Goal: Information Seeking & Learning: Learn about a topic

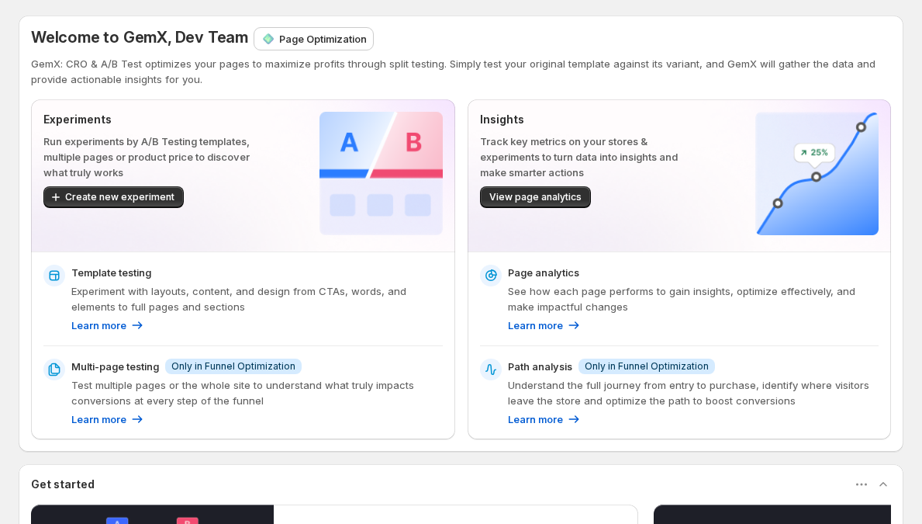
click at [309, 33] on p "Page Optimization" at bounding box center [323, 39] width 88 height 16
drag, startPoint x: 271, startPoint y: 34, endPoint x: 365, endPoint y: 34, distance: 94.6
click at [354, 172] on img at bounding box center [381, 173] width 123 height 123
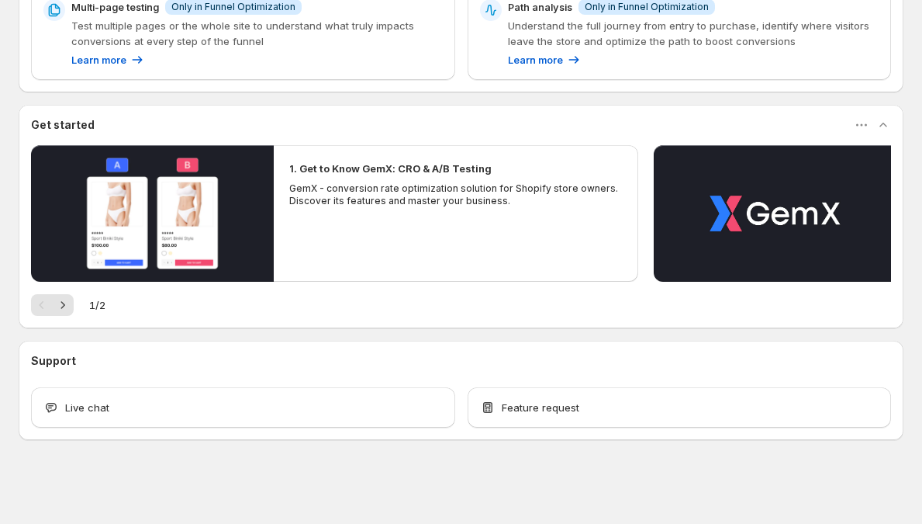
click at [381, 97] on div "Welcome to GemX, Dev Team Page Optimization GemX: CRO & A/B Test optimizes your…" at bounding box center [461, 47] width 885 height 783
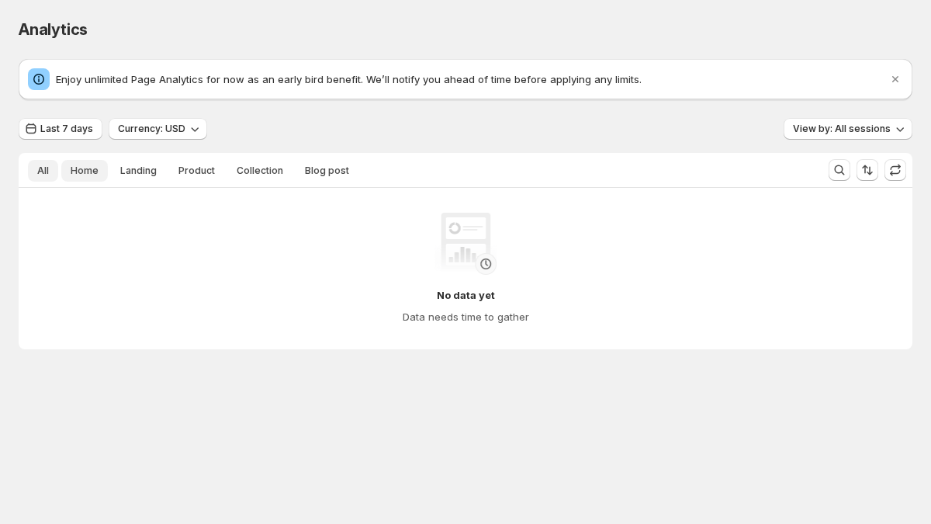
click at [88, 169] on span "Home" at bounding box center [85, 170] width 28 height 12
click at [128, 177] on span "Landing" at bounding box center [138, 170] width 36 height 12
click at [206, 178] on button "Product" at bounding box center [196, 171] width 55 height 22
click at [252, 172] on span "Collection" at bounding box center [260, 170] width 47 height 12
click at [334, 175] on span "Blog post" at bounding box center [327, 170] width 44 height 12
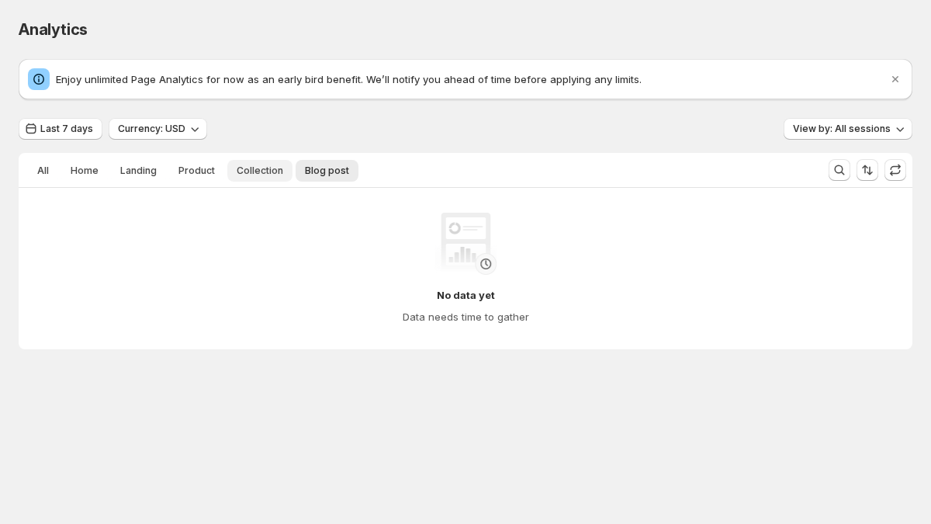
click at [258, 175] on span "Collection" at bounding box center [260, 170] width 47 height 12
click at [183, 177] on span "Product" at bounding box center [196, 170] width 36 height 12
click at [130, 176] on span "Landing" at bounding box center [138, 170] width 36 height 12
click at [81, 174] on span "Home" at bounding box center [85, 170] width 28 height 12
click at [147, 168] on span "Landing" at bounding box center [138, 170] width 36 height 12
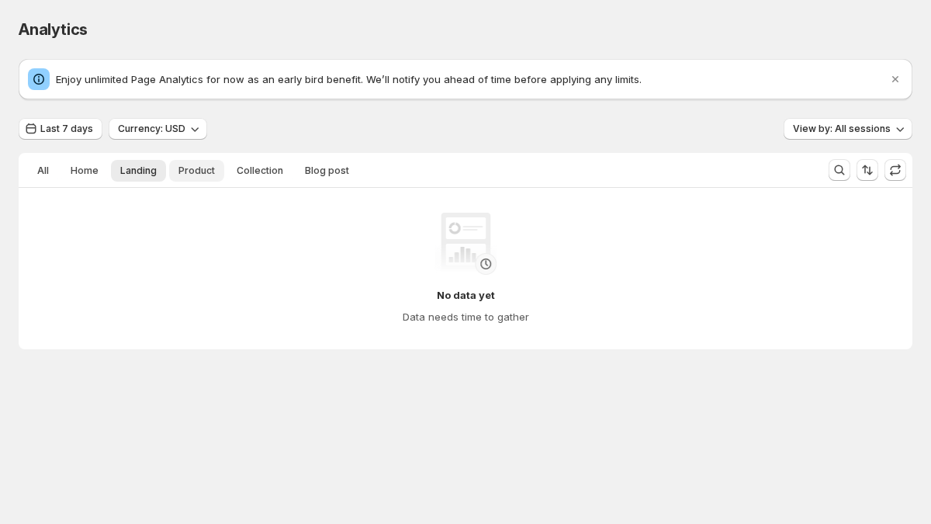
click at [202, 172] on span "Product" at bounding box center [196, 170] width 36 height 12
click at [261, 171] on span "Collection" at bounding box center [260, 170] width 47 height 12
click at [334, 171] on span "Blog post" at bounding box center [327, 170] width 44 height 12
click at [247, 171] on span "Collection" at bounding box center [260, 170] width 47 height 12
click at [185, 184] on div "All Home Landing Product Collection Blog post More views All Home Landing Produ…" at bounding box center [417, 170] width 797 height 34
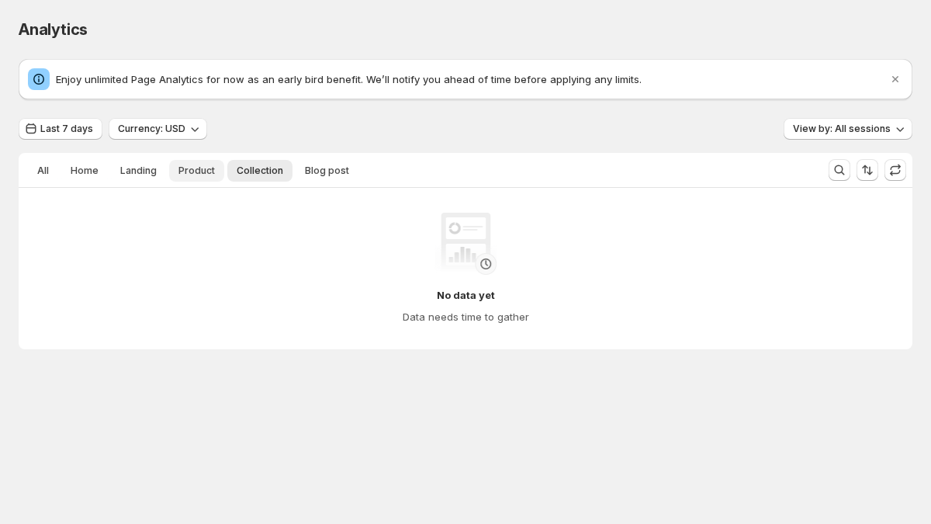
click at [190, 171] on span "Product" at bounding box center [196, 170] width 36 height 12
click at [153, 185] on div "All Home Landing Product Collection Blog post More views All Home Landing Produ…" at bounding box center [417, 170] width 797 height 34
click at [149, 181] on div "All Home Landing Product Collection Blog post More views All Home Landing Produ…" at bounding box center [417, 170] width 797 height 34
click at [147, 175] on span "Landing" at bounding box center [138, 170] width 36 height 12
click at [144, 205] on div "No data yet Data needs time to gather" at bounding box center [465, 268] width 869 height 137
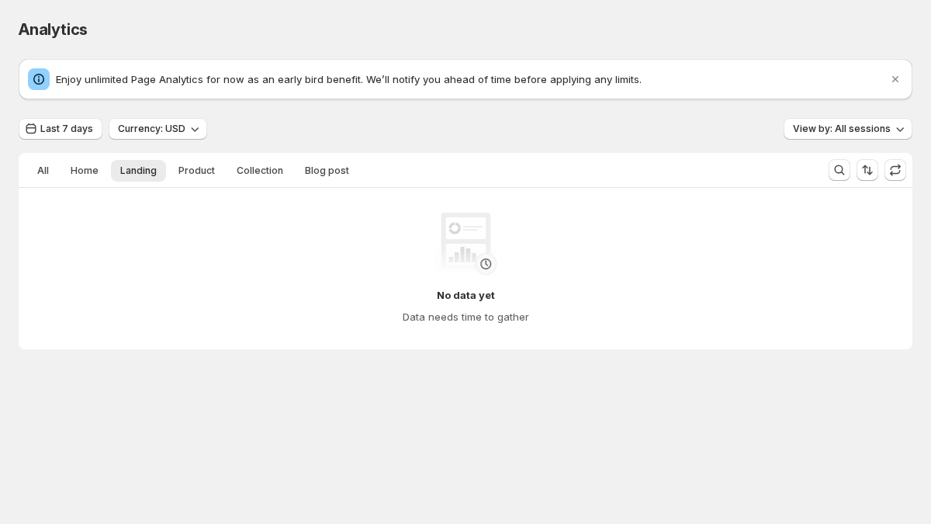
click at [144, 205] on div "No data yet Data needs time to gather" at bounding box center [465, 268] width 869 height 137
click at [157, 125] on span "Currency: USD" at bounding box center [151, 129] width 67 height 12
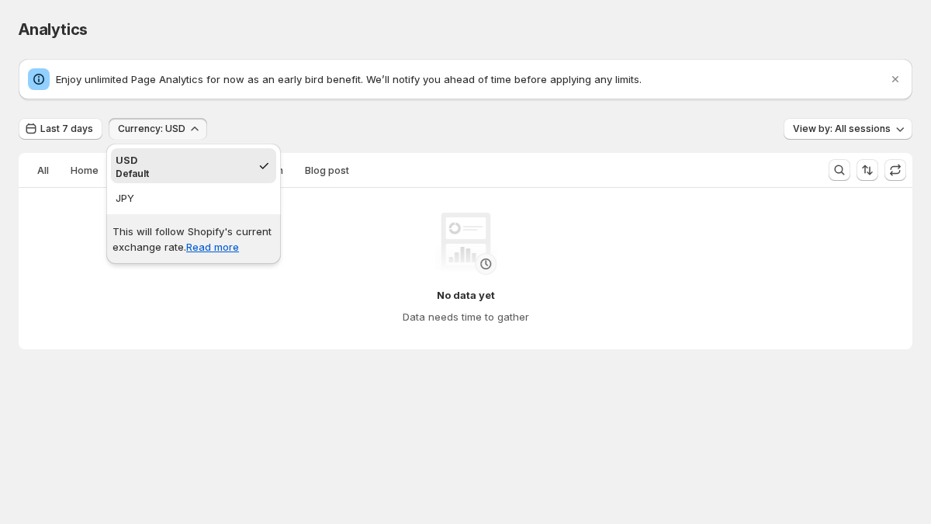
click at [152, 131] on span "Currency: USD" at bounding box center [151, 129] width 67 height 12
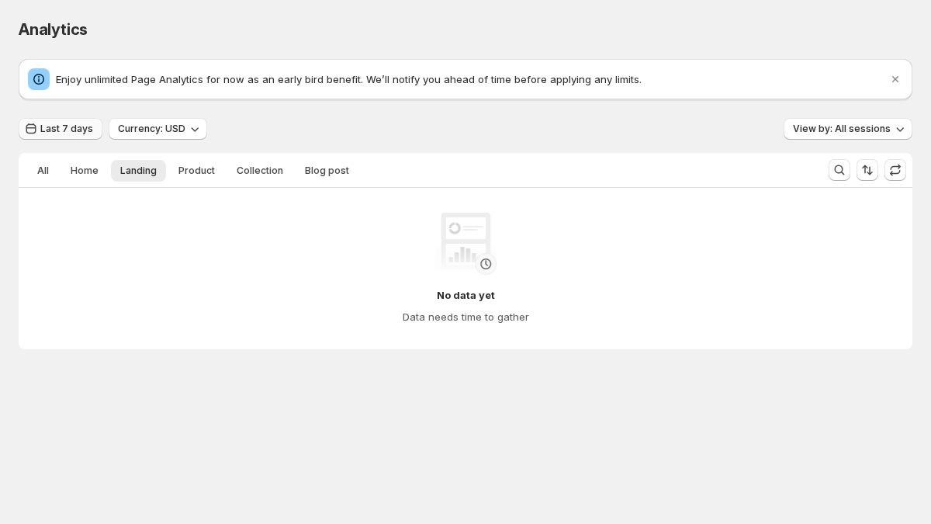
click at [83, 136] on button "Last 7 days" at bounding box center [61, 129] width 84 height 22
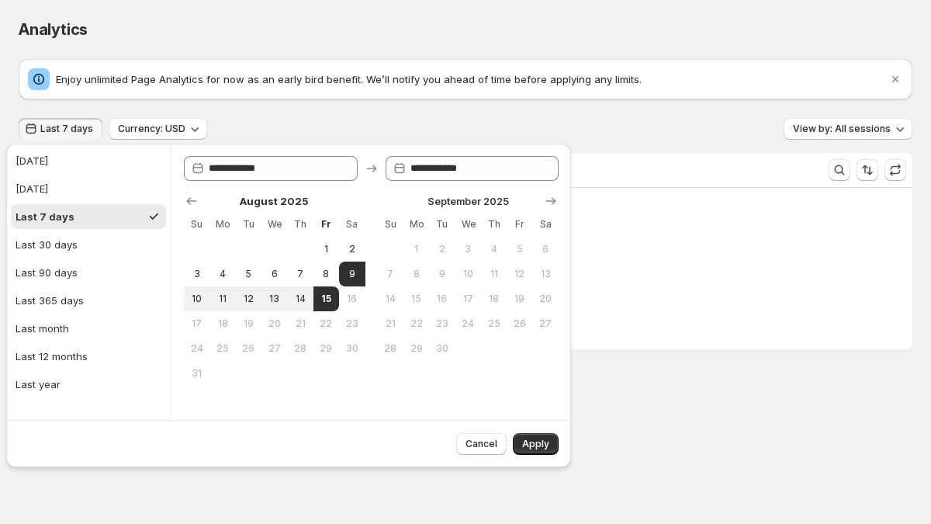
click at [88, 136] on button "Last 7 days" at bounding box center [61, 129] width 84 height 22
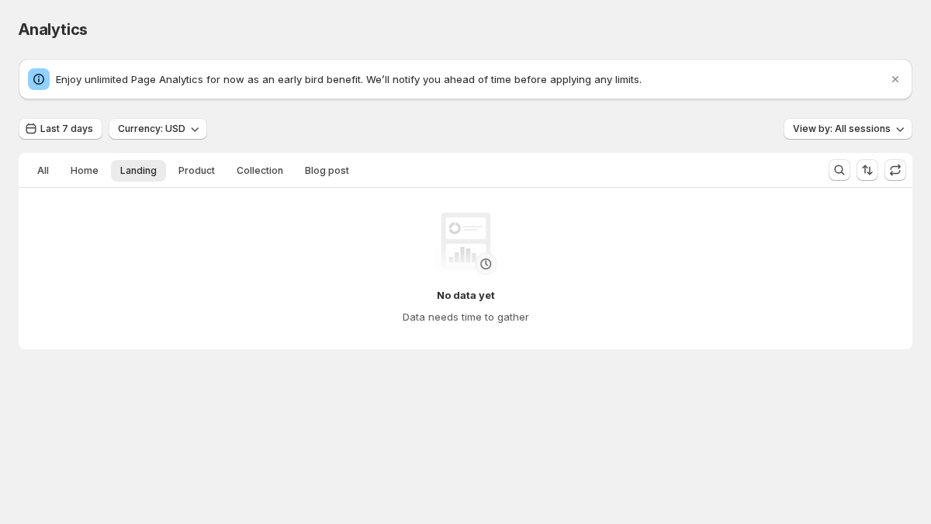
click at [123, 77] on p "Enjoy unlimited Page Analytics for now as an early bird benefit. We’ll notify y…" at bounding box center [471, 79] width 831 height 16
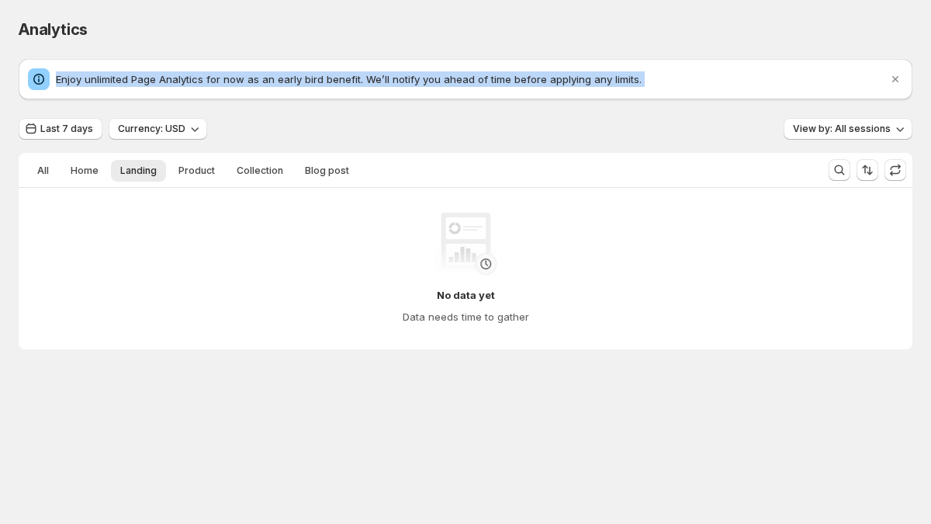
click at [142, 75] on p "Enjoy unlimited Page Analytics for now as an early bird benefit. We’ll notify y…" at bounding box center [471, 79] width 831 height 16
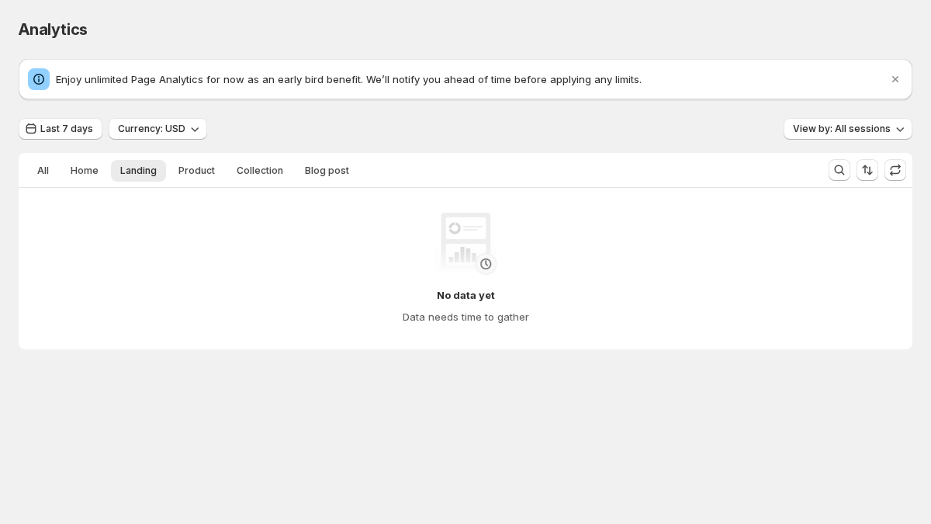
click at [146, 117] on div "Enjoy unlimited Page Analytics for now as an early bird benefit. We’ll notify y…" at bounding box center [466, 204] width 894 height 290
click at [146, 132] on span "Currency: USD" at bounding box center [151, 129] width 67 height 12
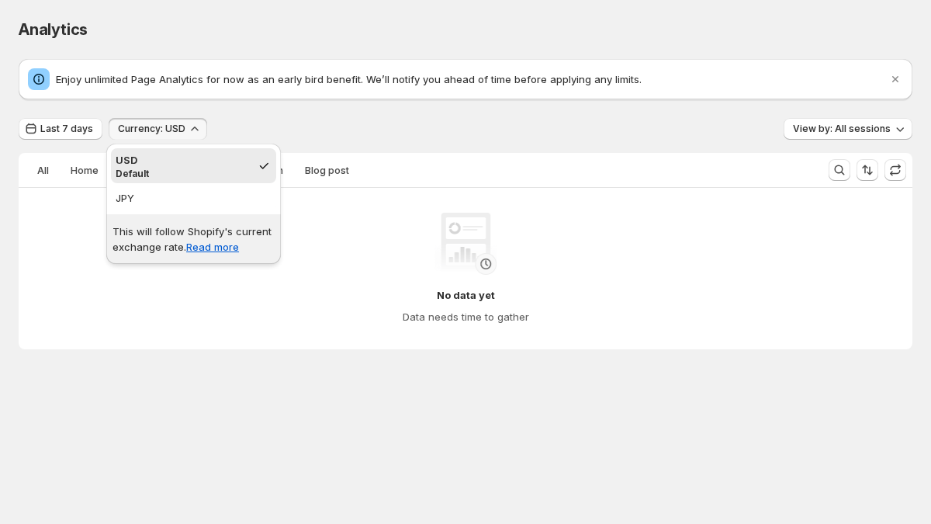
click at [146, 132] on span "Currency: USD" at bounding box center [151, 129] width 67 height 12
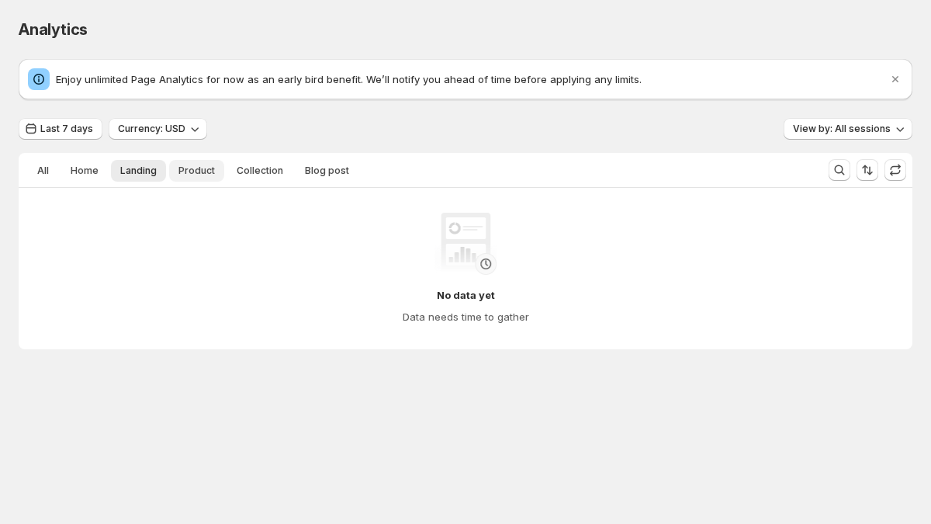
click at [171, 170] on button "Product" at bounding box center [196, 171] width 55 height 22
click at [120, 171] on span "Landing" at bounding box center [138, 170] width 36 height 12
click at [807, 9] on div "Analytics. This page is ready Analytics" at bounding box center [466, 29] width 894 height 59
click at [70, 130] on span "Last 7 days" at bounding box center [66, 129] width 53 height 12
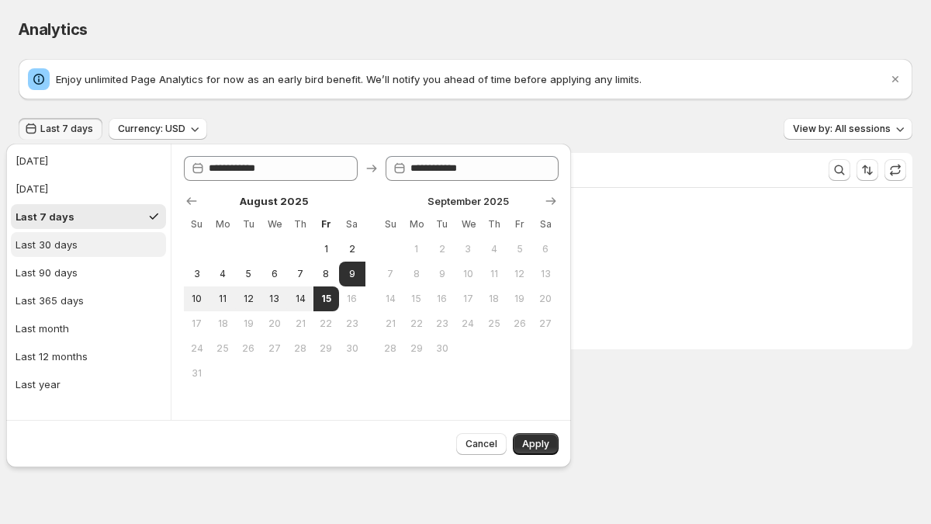
click at [69, 247] on div "Last 30 days" at bounding box center [47, 245] width 62 height 16
type input "**********"
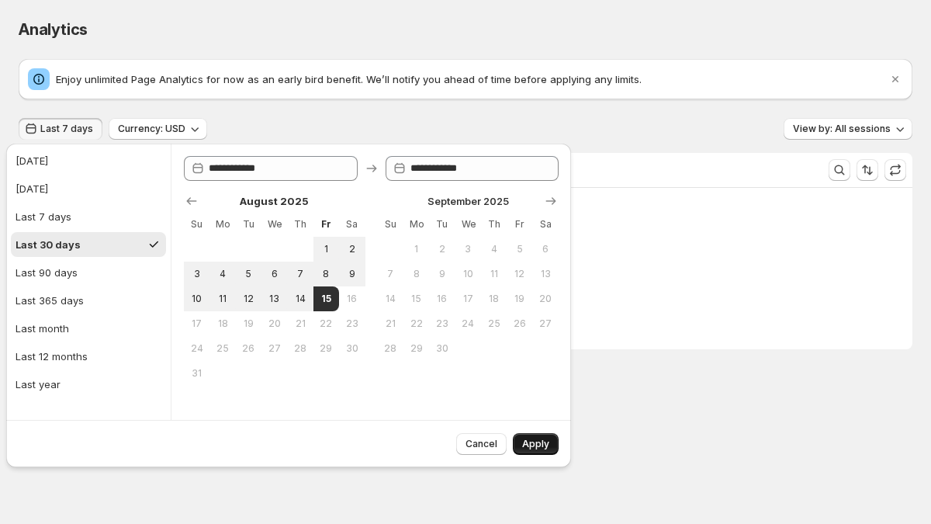
click at [530, 438] on span "Apply" at bounding box center [535, 443] width 27 height 12
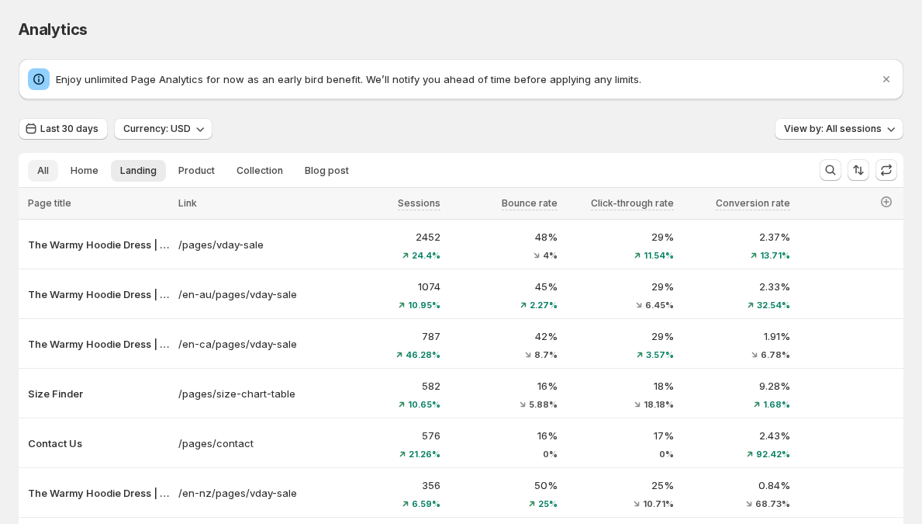
click at [40, 178] on button "All" at bounding box center [43, 171] width 30 height 22
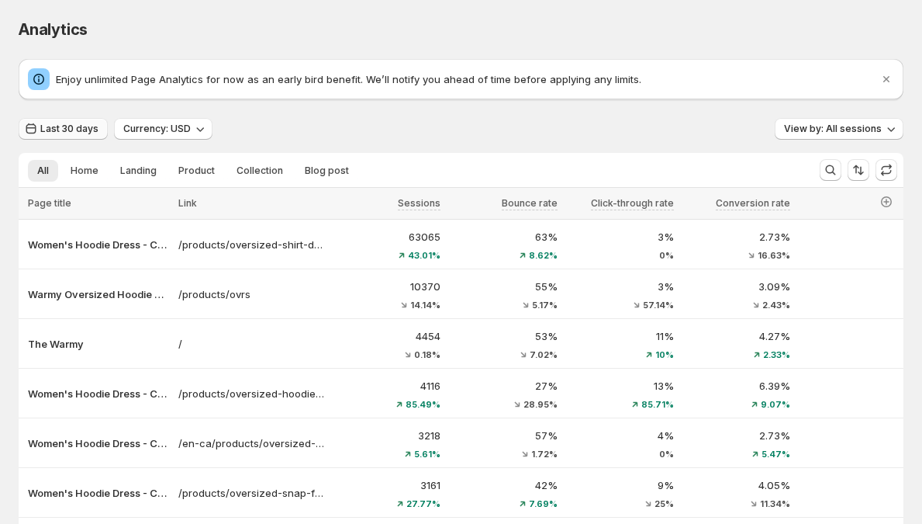
click at [74, 130] on span "Last 30 days" at bounding box center [69, 129] width 58 height 12
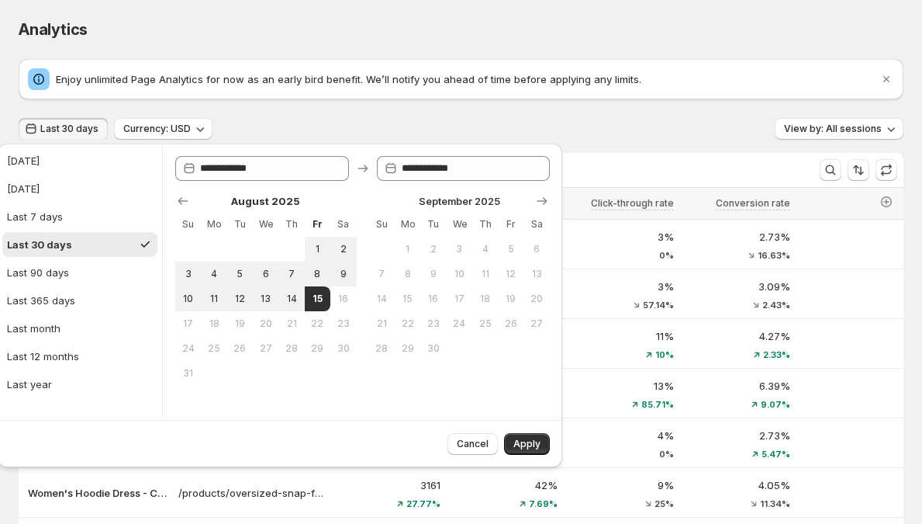
click at [472, 74] on p "Enjoy unlimited Page Analytics for now as an early bird benefit. We’ll notify y…" at bounding box center [467, 79] width 823 height 16
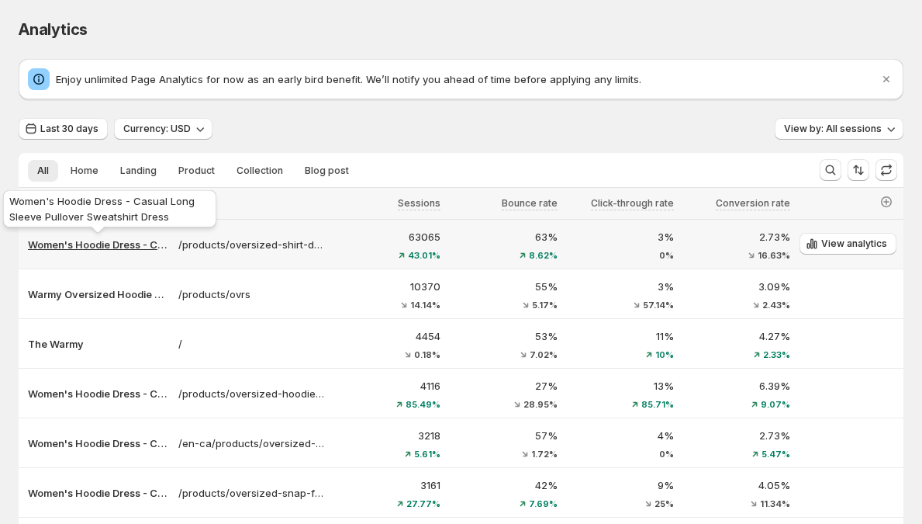
click at [104, 244] on p "Women's Hoodie Dress - Casual Long Sleeve Pullover Sweatshirt Dress" at bounding box center [98, 245] width 141 height 16
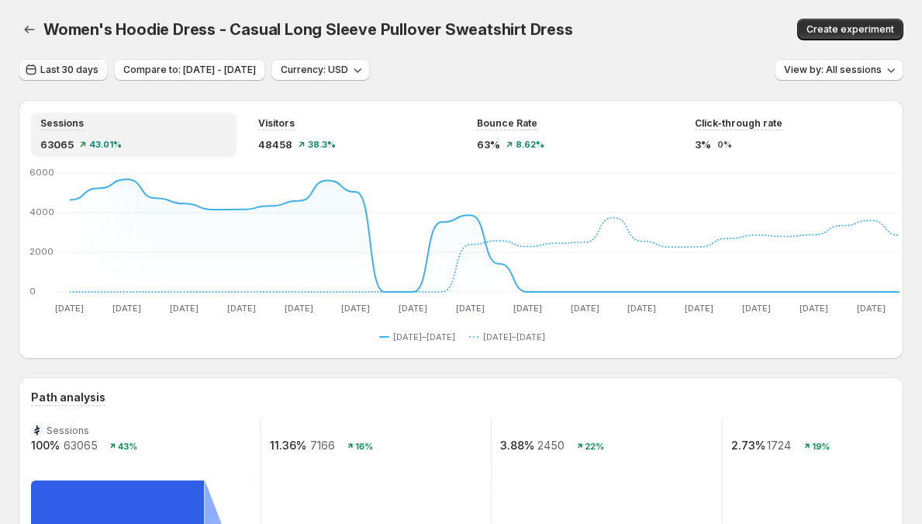
click at [81, 73] on span "Last 30 days" at bounding box center [69, 70] width 58 height 12
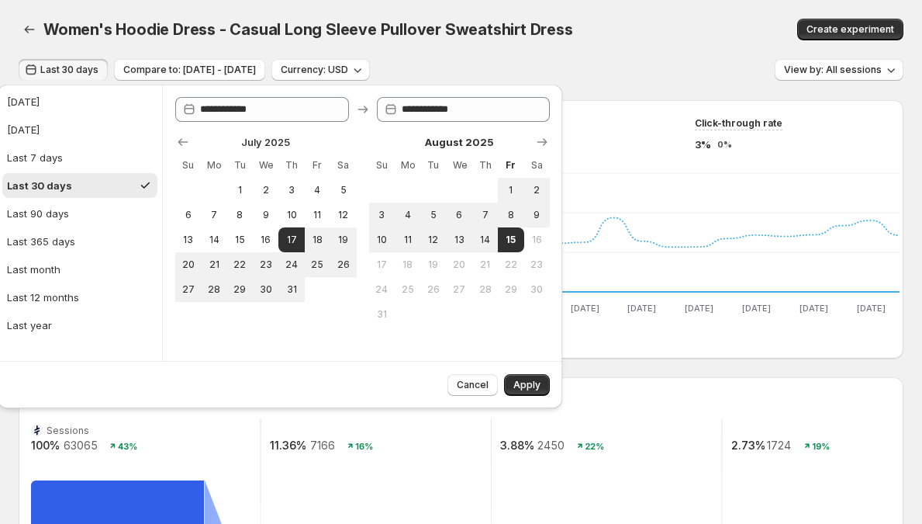
click at [81, 73] on span "Last 30 days" at bounding box center [69, 70] width 58 height 12
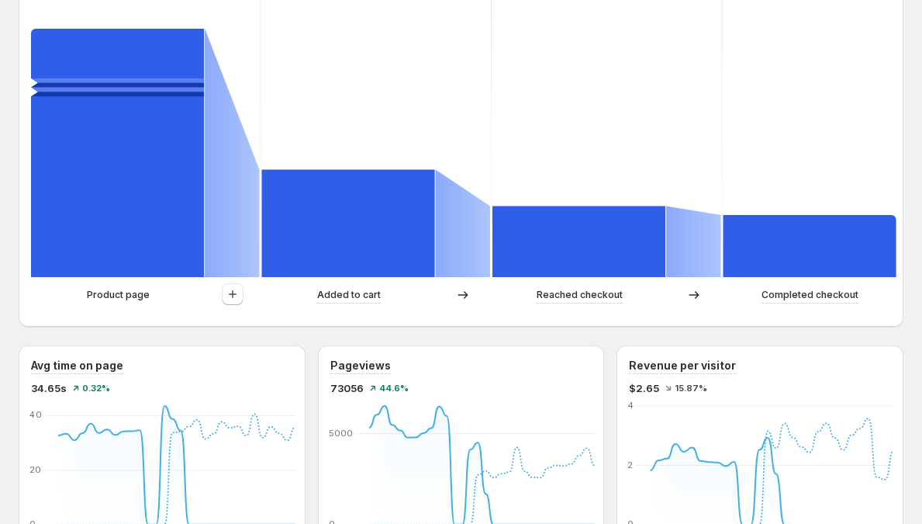
scroll to position [316, 0]
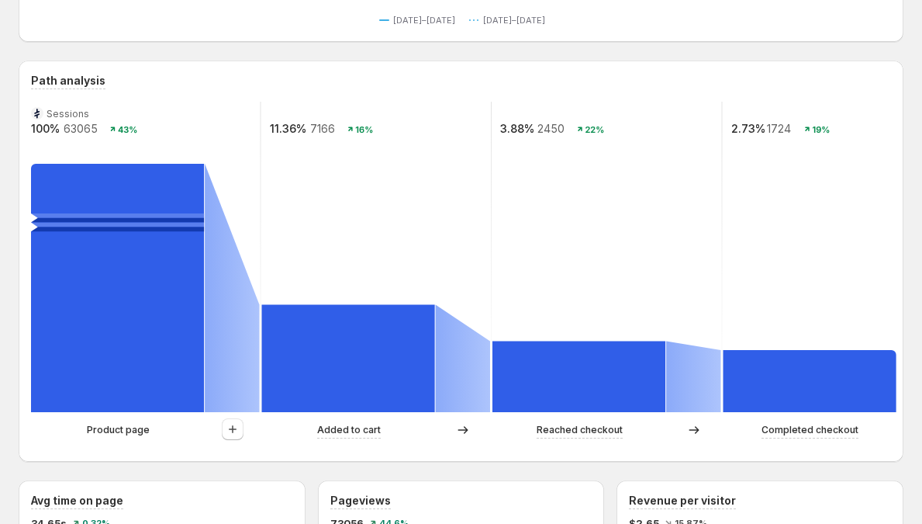
click at [266, 151] on rect at bounding box center [377, 257] width 233 height 310
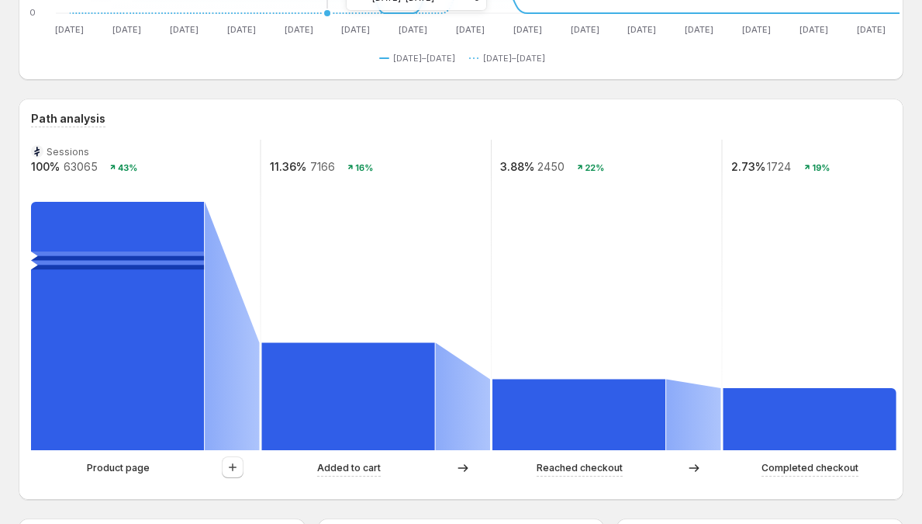
scroll to position [290, 0]
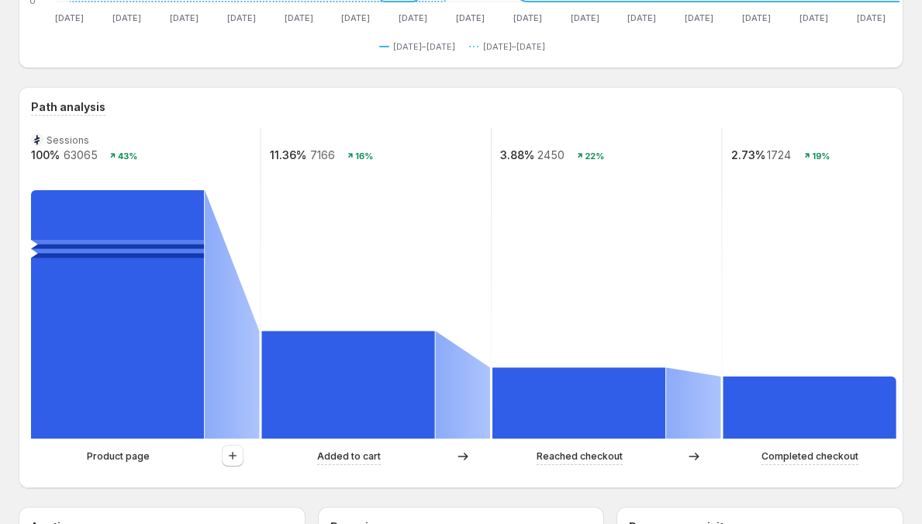
click at [40, 139] on circle at bounding box center [37, 139] width 12 height 12
click at [70, 139] on text "Sessions" at bounding box center [68, 140] width 43 height 12
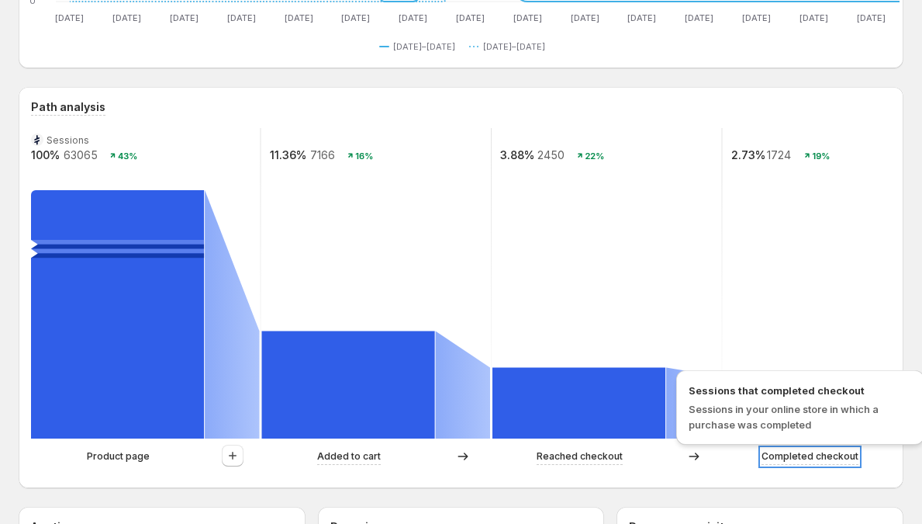
click at [807, 458] on p "Completed checkout" at bounding box center [810, 456] width 97 height 16
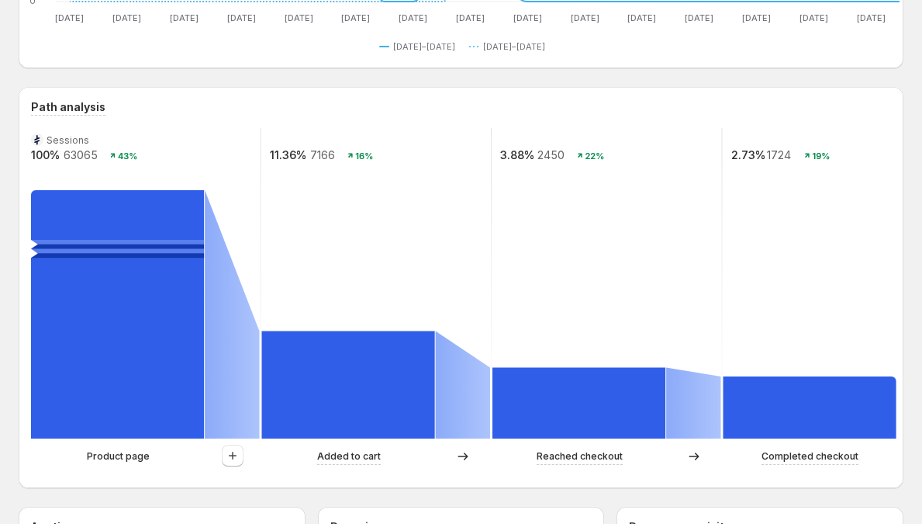
click at [776, 475] on div "Product page Added to cart Reached checkout Completed checkout" at bounding box center [461, 459] width 860 height 31
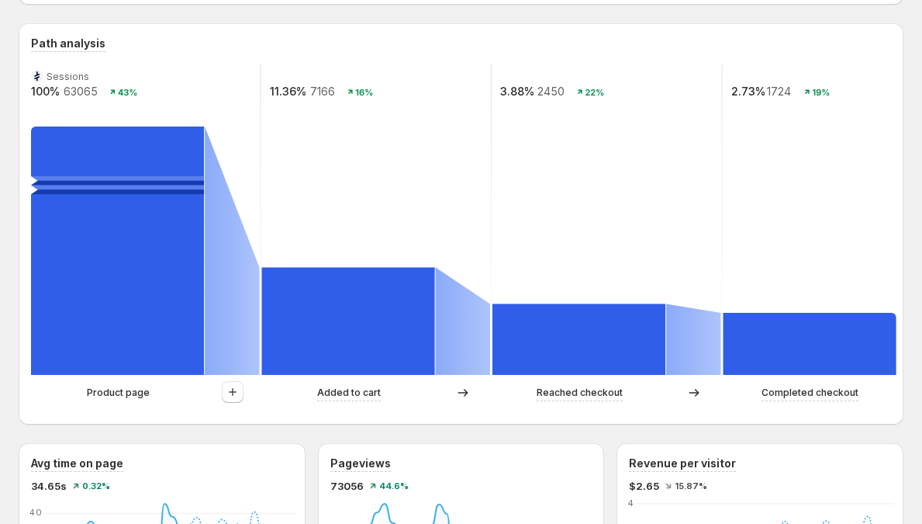
scroll to position [353, 0]
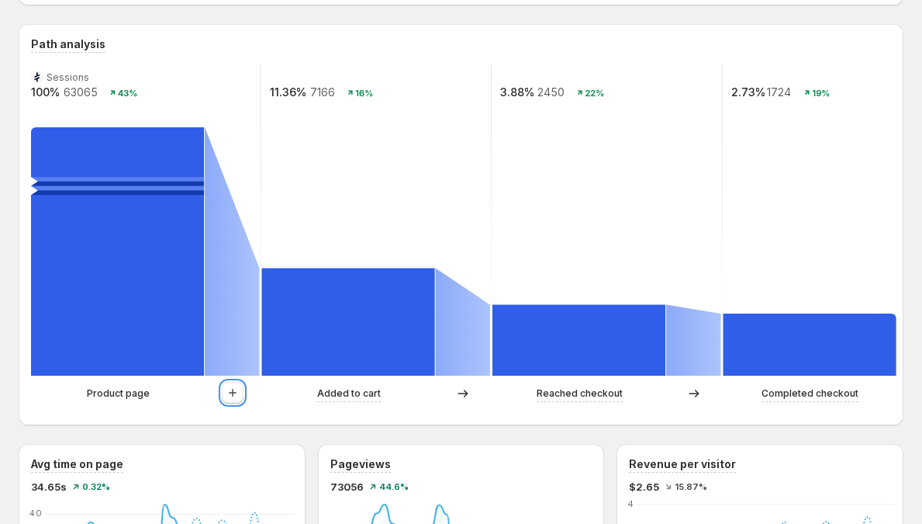
click at [221, 390] on div at bounding box center [232, 393] width 55 height 23
click at [226, 393] on icon "button" at bounding box center [233, 393] width 16 height 16
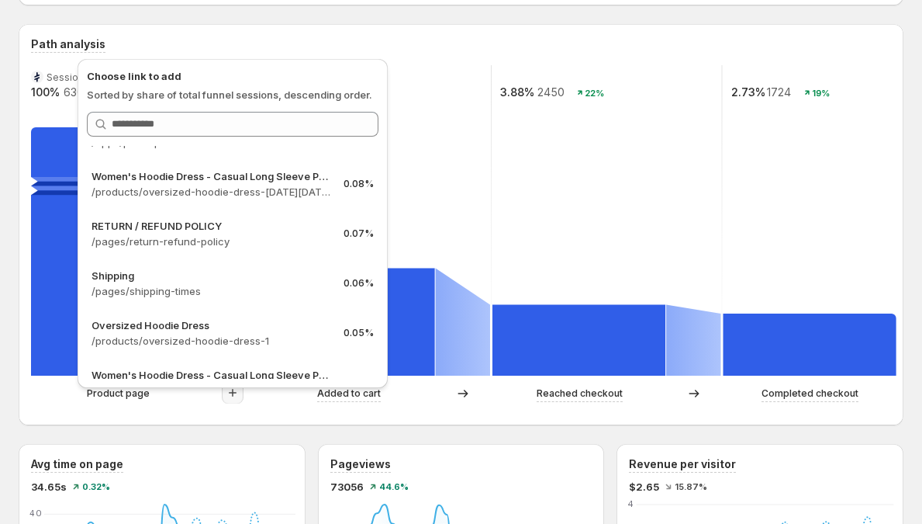
scroll to position [0, 0]
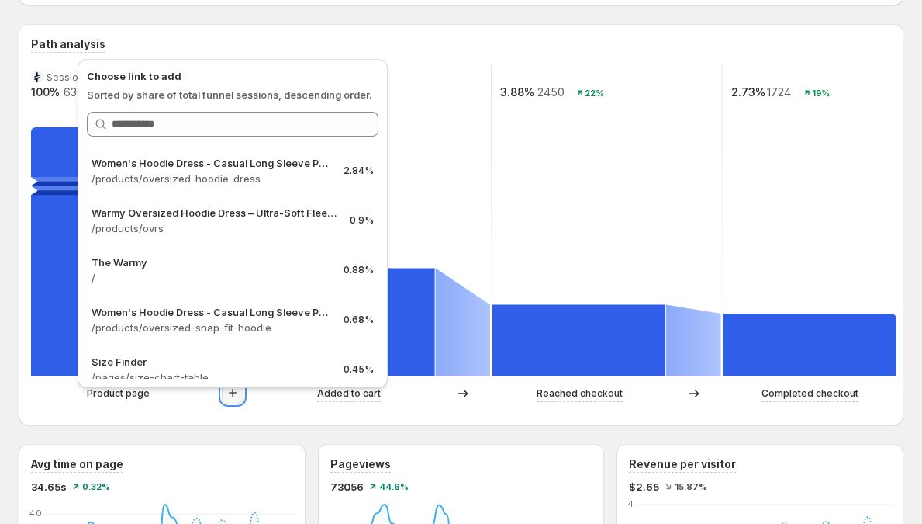
click at [239, 393] on icon "button" at bounding box center [233, 393] width 16 height 16
click at [236, 396] on icon "button" at bounding box center [233, 393] width 16 height 16
click at [260, 410] on div "Product page Added to cart Reached checkout Completed checkout" at bounding box center [461, 397] width 860 height 31
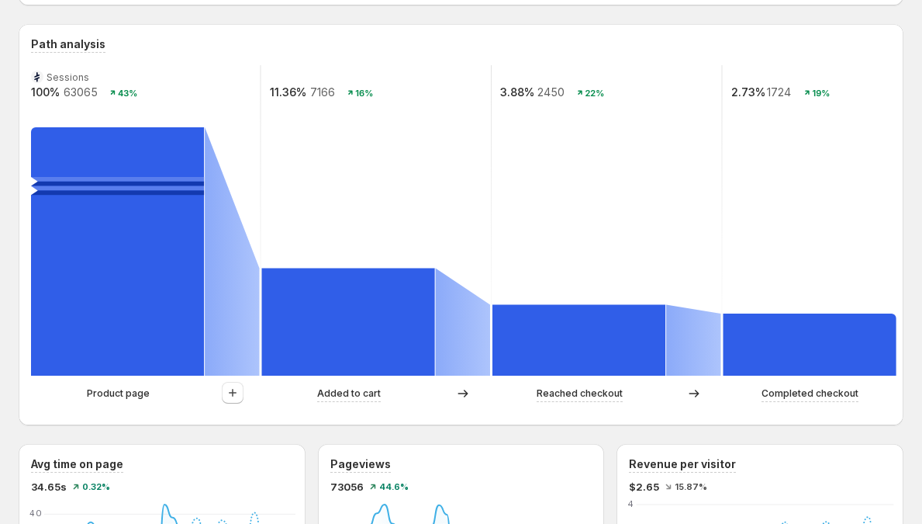
click at [247, 400] on div at bounding box center [232, 393] width 55 height 23
click at [246, 401] on div at bounding box center [232, 393] width 55 height 23
click at [240, 398] on button "button" at bounding box center [233, 393] width 22 height 22
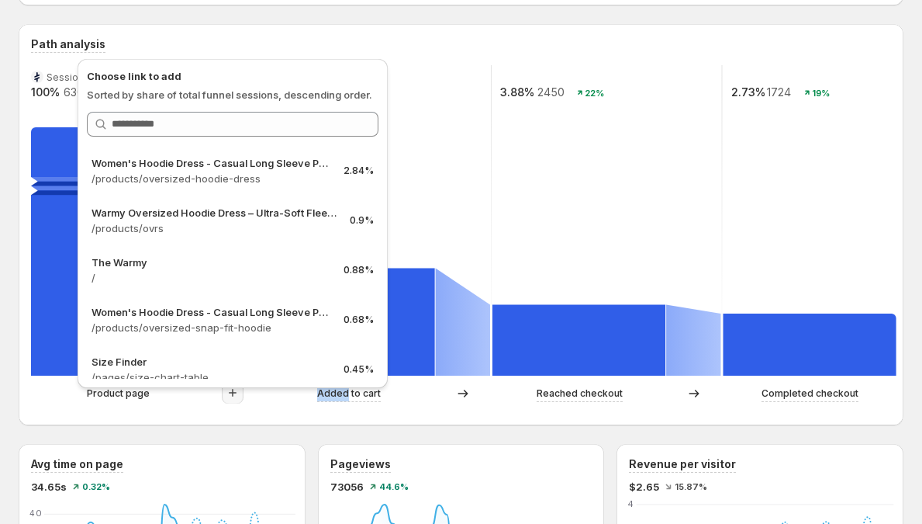
click at [235, 398] on icon "button" at bounding box center [233, 393] width 16 height 16
click at [260, 410] on div "Product page Added to cart Reached checkout Completed checkout" at bounding box center [461, 397] width 860 height 31
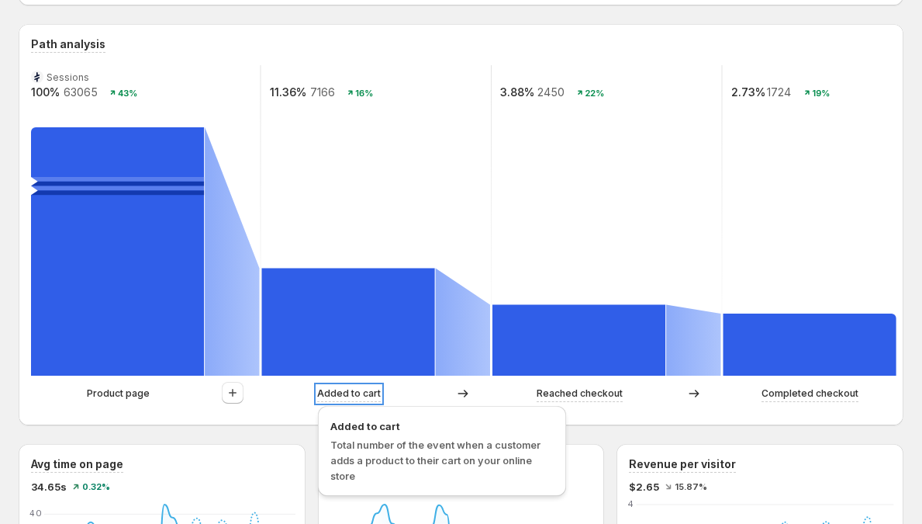
click at [355, 394] on p "Added to cart" at bounding box center [349, 393] width 64 height 16
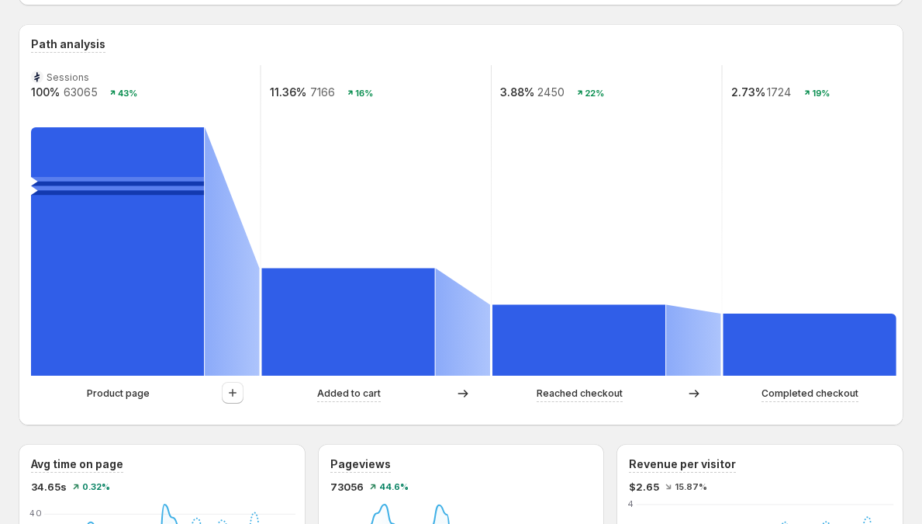
click at [298, 396] on div "Added to cart" at bounding box center [349, 393] width 174 height 16
click at [237, 393] on icon "button" at bounding box center [233, 393] width 16 height 16
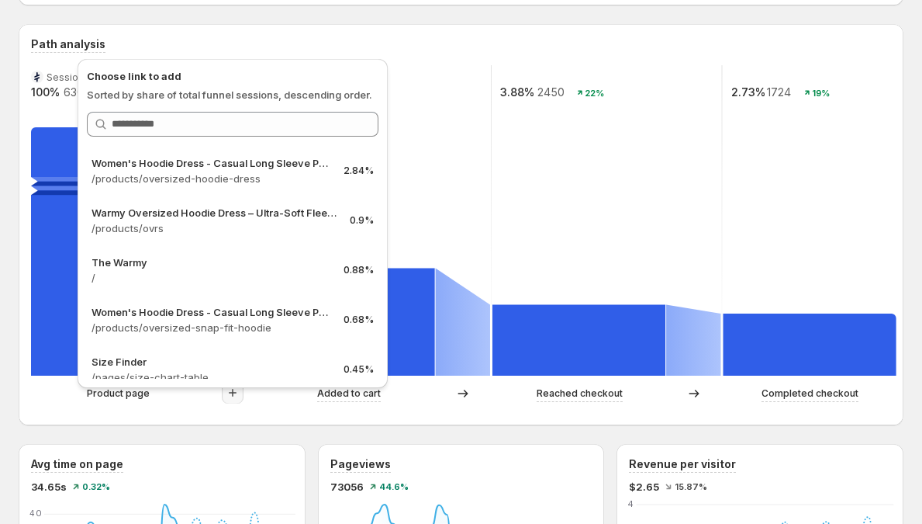
click at [237, 393] on icon "button" at bounding box center [233, 393] width 16 height 16
click at [256, 397] on div at bounding box center [232, 393] width 55 height 23
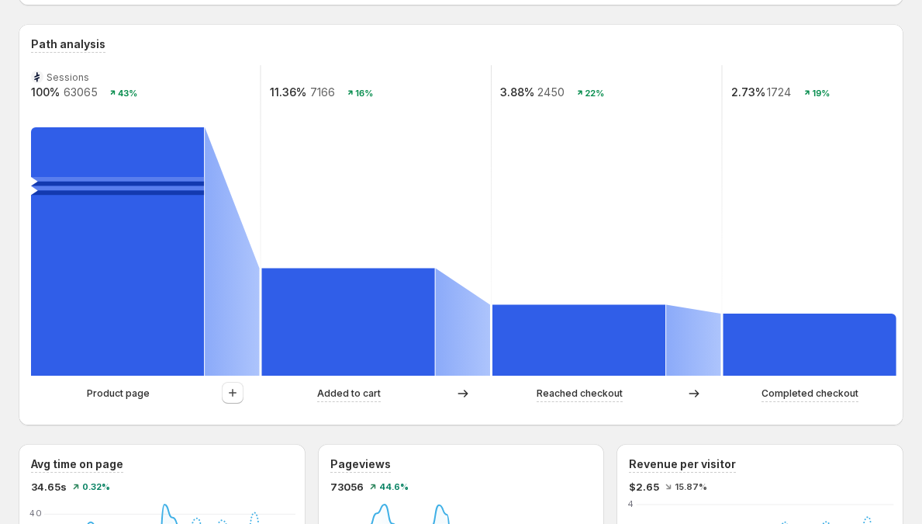
click at [147, 395] on p "Product page" at bounding box center [118, 393] width 63 height 16
click at [446, 406] on div "Product page Added to cart Reached checkout Completed checkout" at bounding box center [461, 397] width 860 height 31
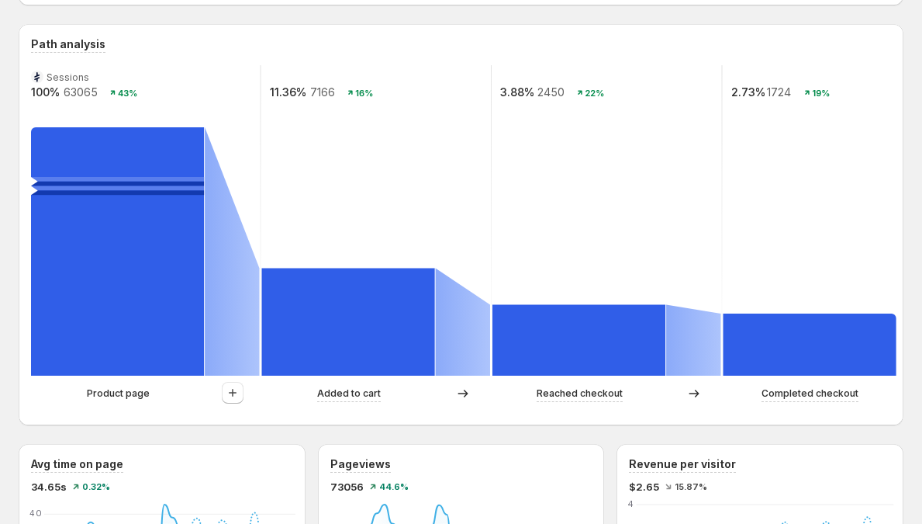
click at [468, 393] on icon at bounding box center [463, 393] width 16 height 16
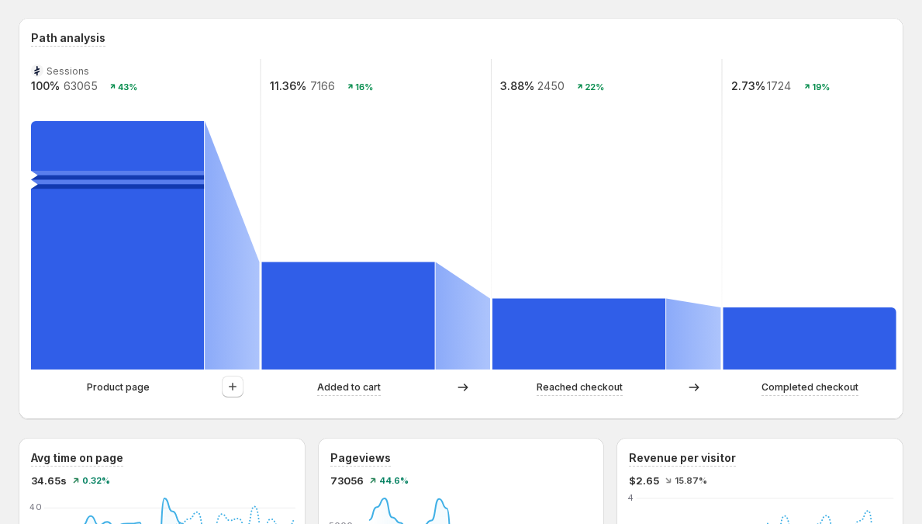
scroll to position [362, 0]
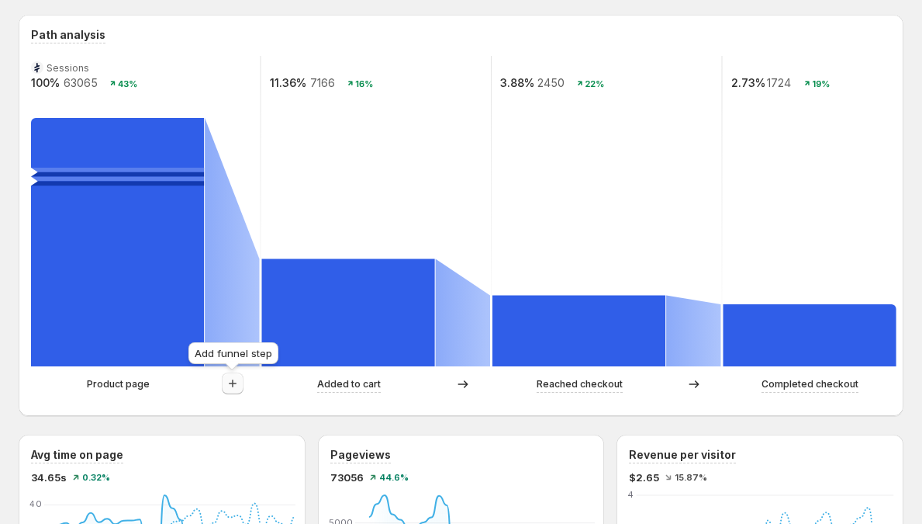
click at [233, 375] on button "button" at bounding box center [233, 383] width 22 height 22
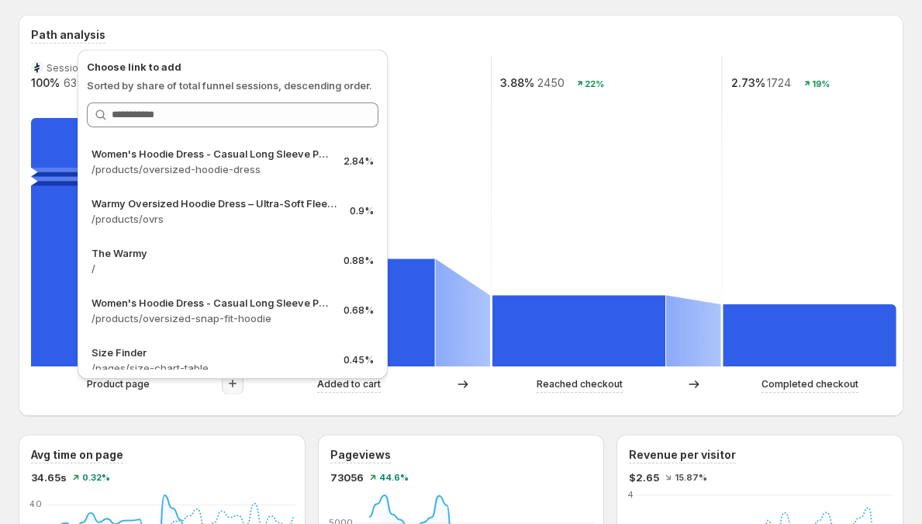
click at [229, 388] on icon "button" at bounding box center [233, 383] width 16 height 16
click at [223, 416] on div "Path analysis Sessions 100% 63065 43% 11.36% 7166 16% 3.88% 2450 22% 2.73% 1724…" at bounding box center [461, 215] width 885 height 401
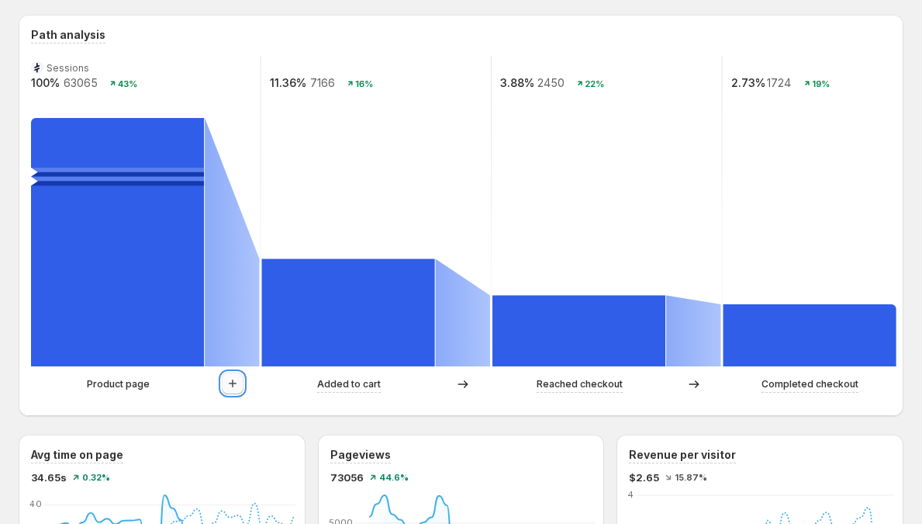
click at [235, 389] on icon "button" at bounding box center [233, 383] width 16 height 16
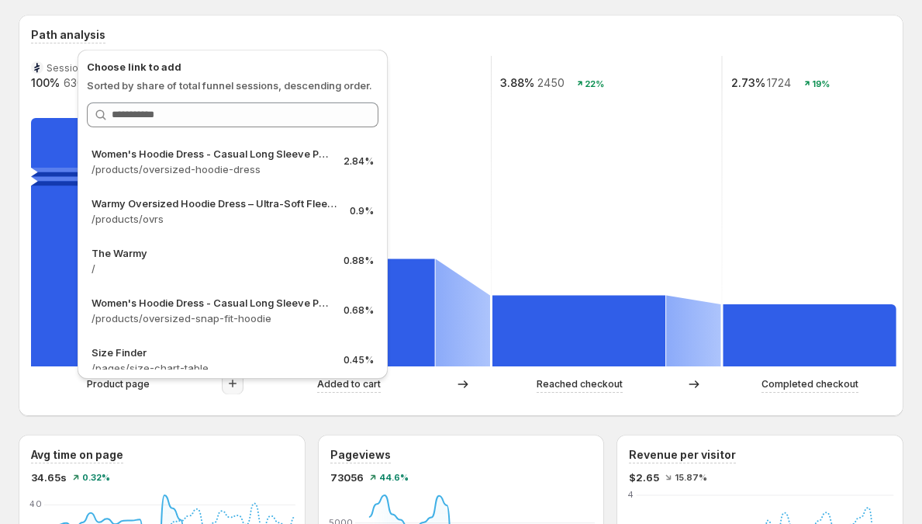
click at [230, 403] on div "Path analysis Sessions 100% 63065 43% 11.36% 7166 16% 3.88% 2450 22% 2.73% 1724…" at bounding box center [461, 215] width 885 height 401
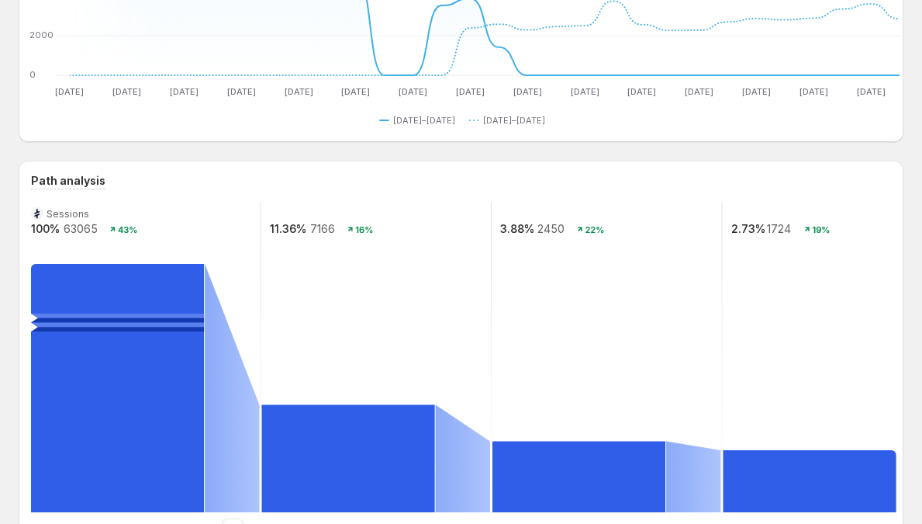
scroll to position [0, 0]
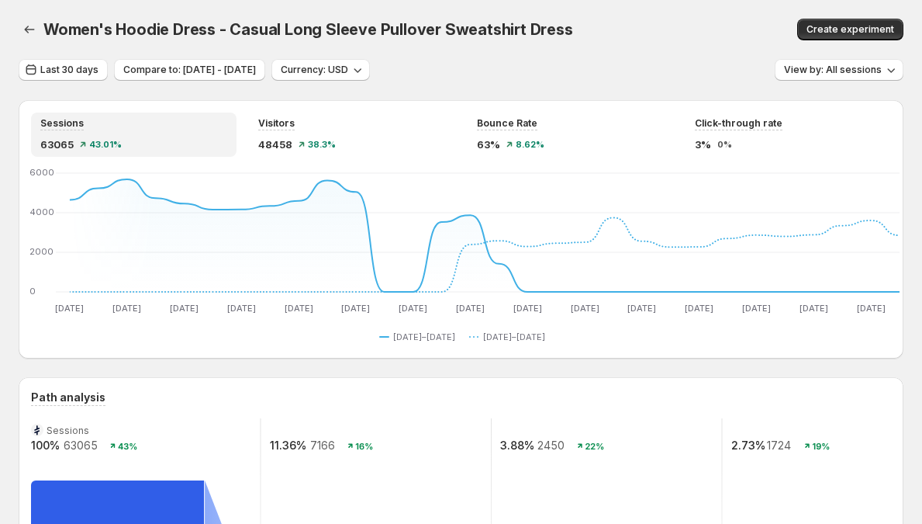
click at [319, 110] on div "Sessions 63065 43.01% Visitors 48458 38.3% Bounce Rate 63% 8.62% Click-through …" at bounding box center [461, 229] width 885 height 258
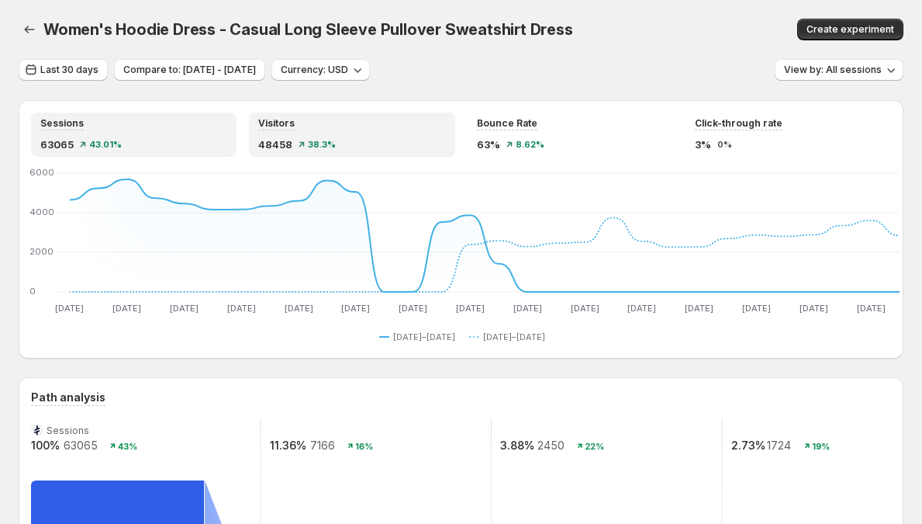
click at [318, 127] on div "Visitors" at bounding box center [351, 123] width 187 height 13
click at [218, 129] on div "Sessions" at bounding box center [133, 123] width 187 height 13
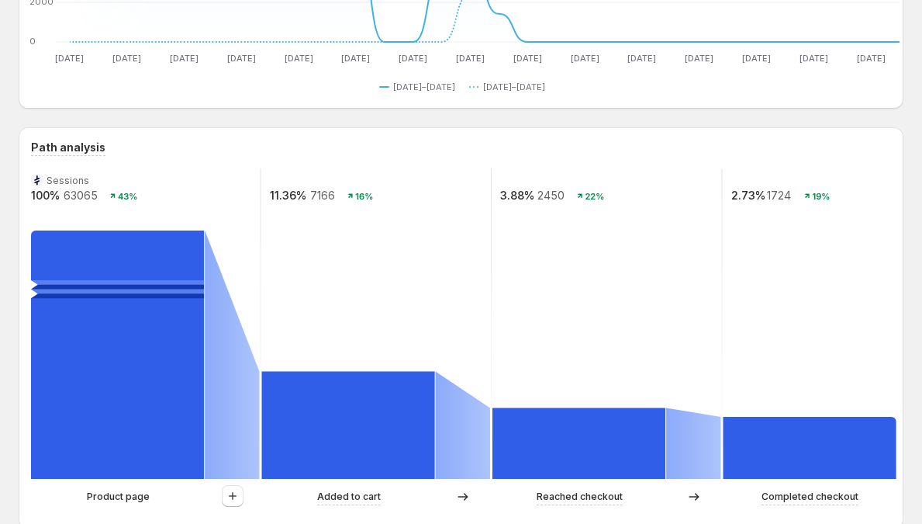
scroll to position [338, 0]
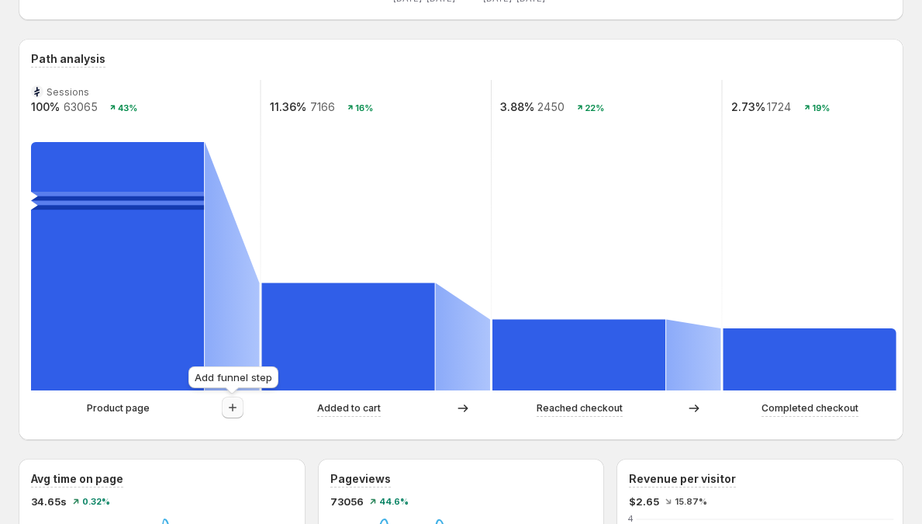
click at [233, 407] on icon "button" at bounding box center [233, 407] width 16 height 16
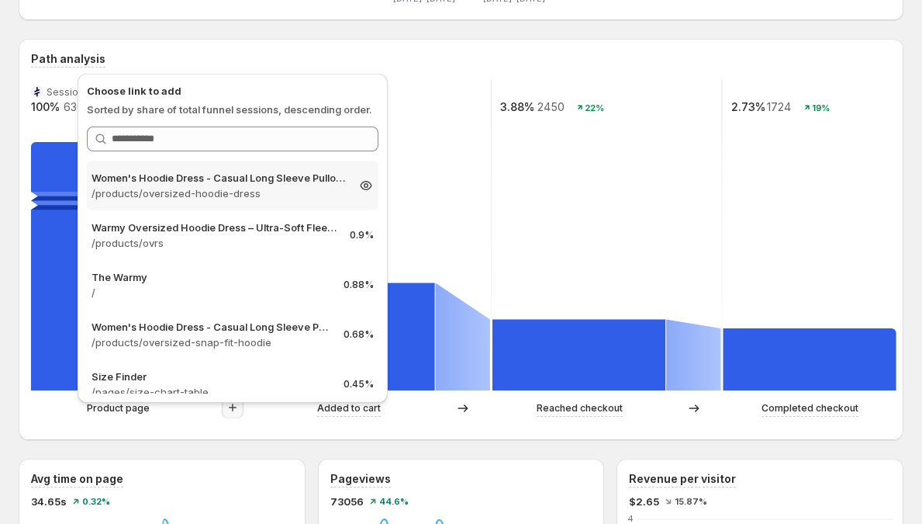
click at [264, 191] on p "/products/oversized-hoodie-dress" at bounding box center [219, 193] width 254 height 16
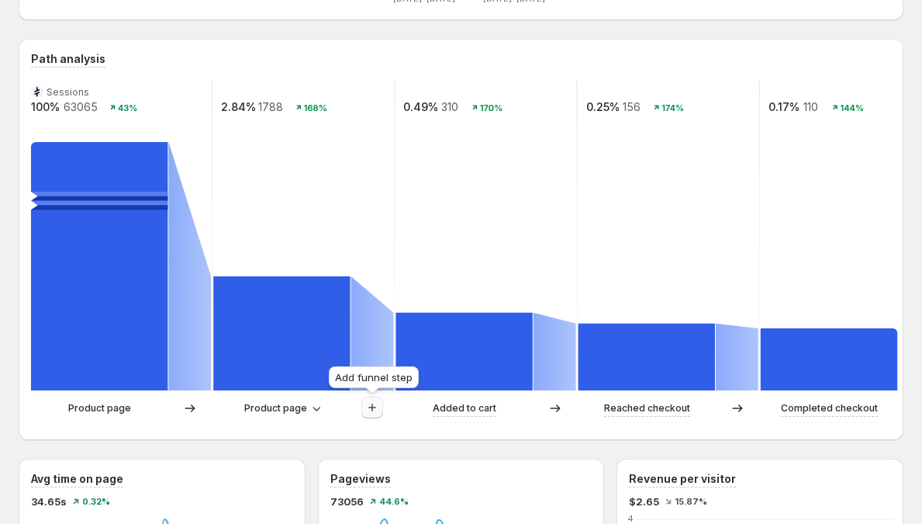
click at [369, 403] on icon "button" at bounding box center [373, 407] width 16 height 16
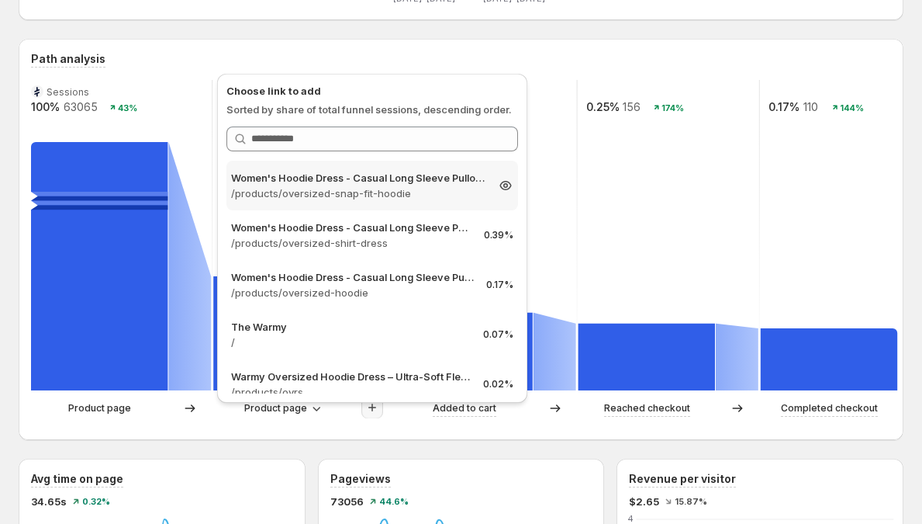
click at [391, 182] on p "Women's Hoodie Dress - Casual Long Sleeve Pullover Sweatshirt Dress" at bounding box center [358, 178] width 254 height 16
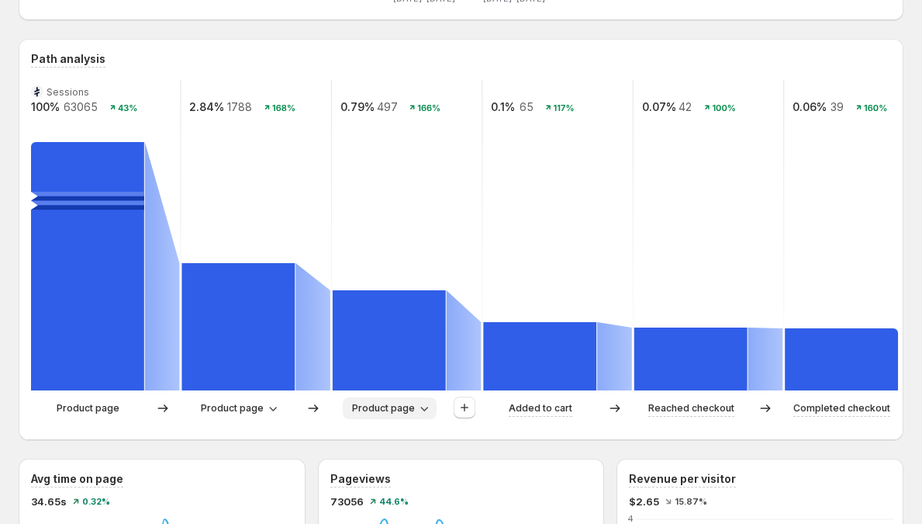
click at [380, 408] on span "Product page" at bounding box center [383, 408] width 63 height 12
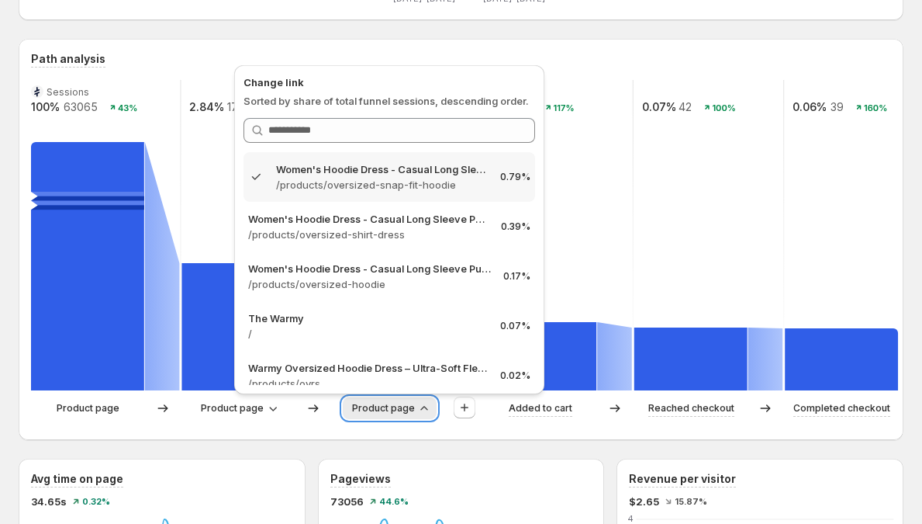
click at [380, 408] on span "Product page" at bounding box center [383, 408] width 63 height 12
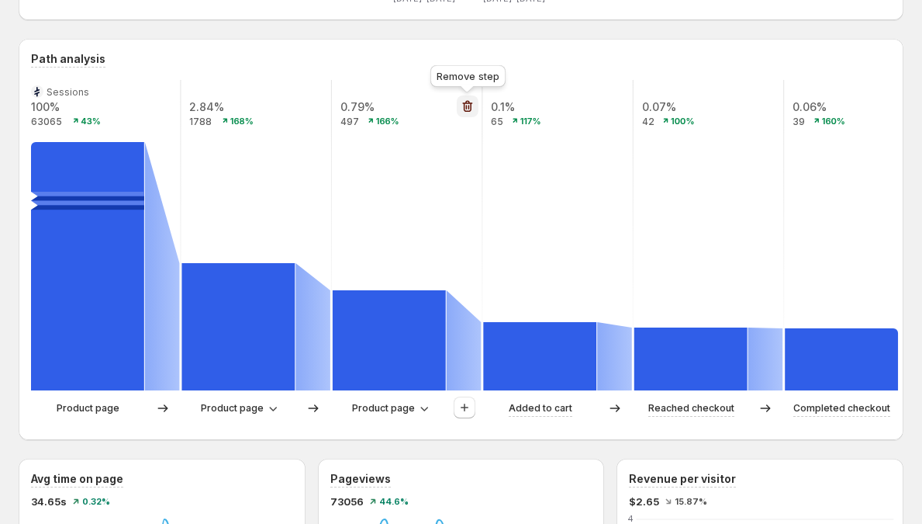
click at [468, 105] on icon "button" at bounding box center [468, 107] width 16 height 16
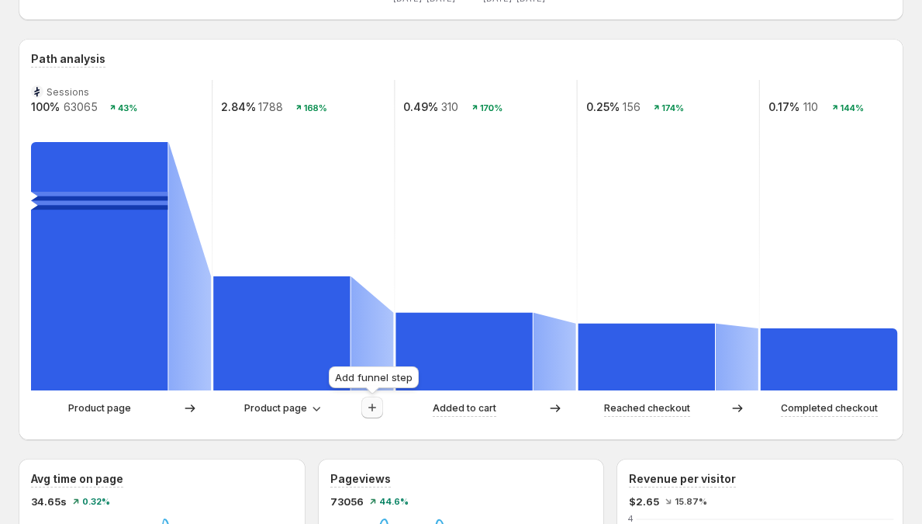
click at [370, 417] on button "button" at bounding box center [372, 407] width 22 height 22
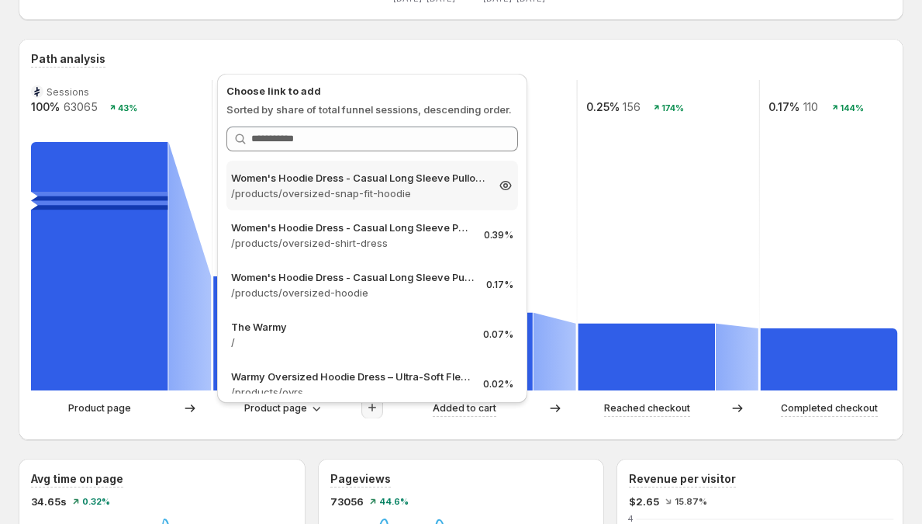
click at [390, 180] on p "Women's Hoodie Dress - Casual Long Sleeve Pullover Sweatshirt Dress" at bounding box center [358, 178] width 254 height 16
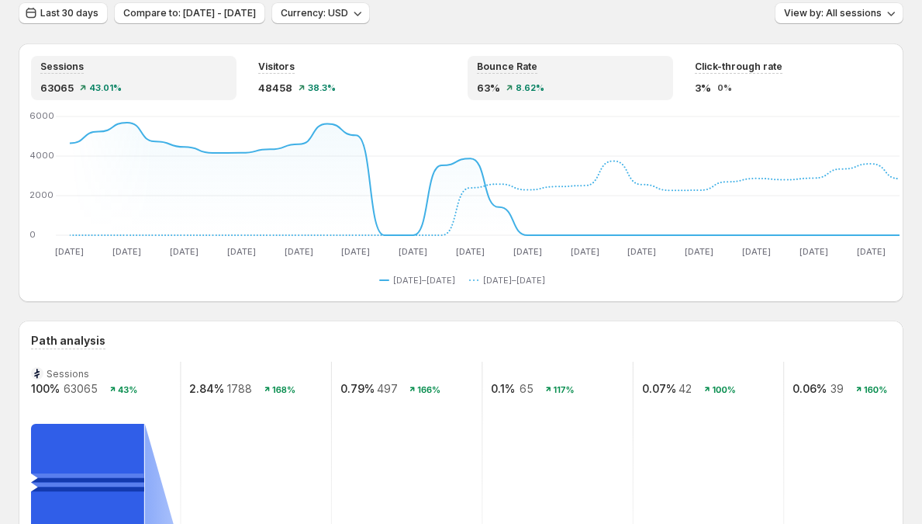
scroll to position [39, 0]
